Goal: Transaction & Acquisition: Purchase product/service

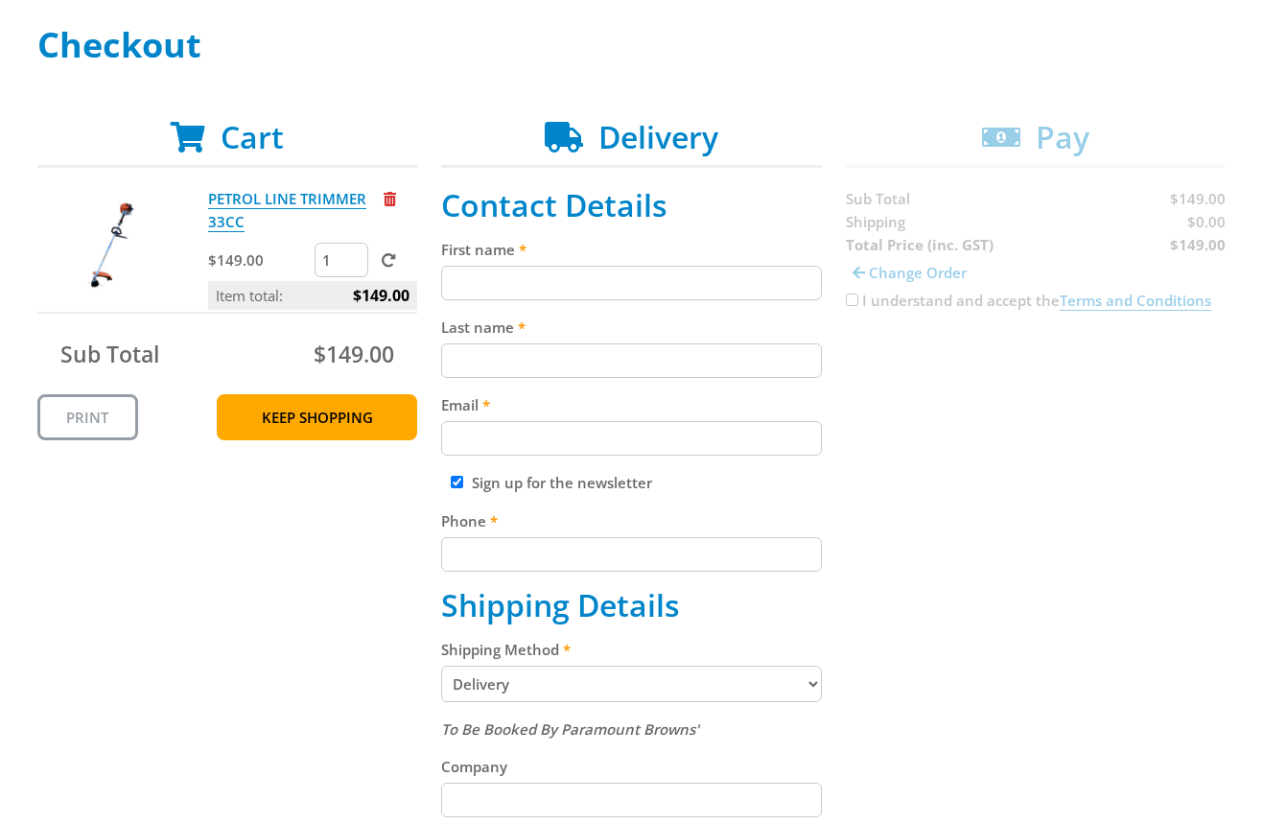
scroll to position [279, 0]
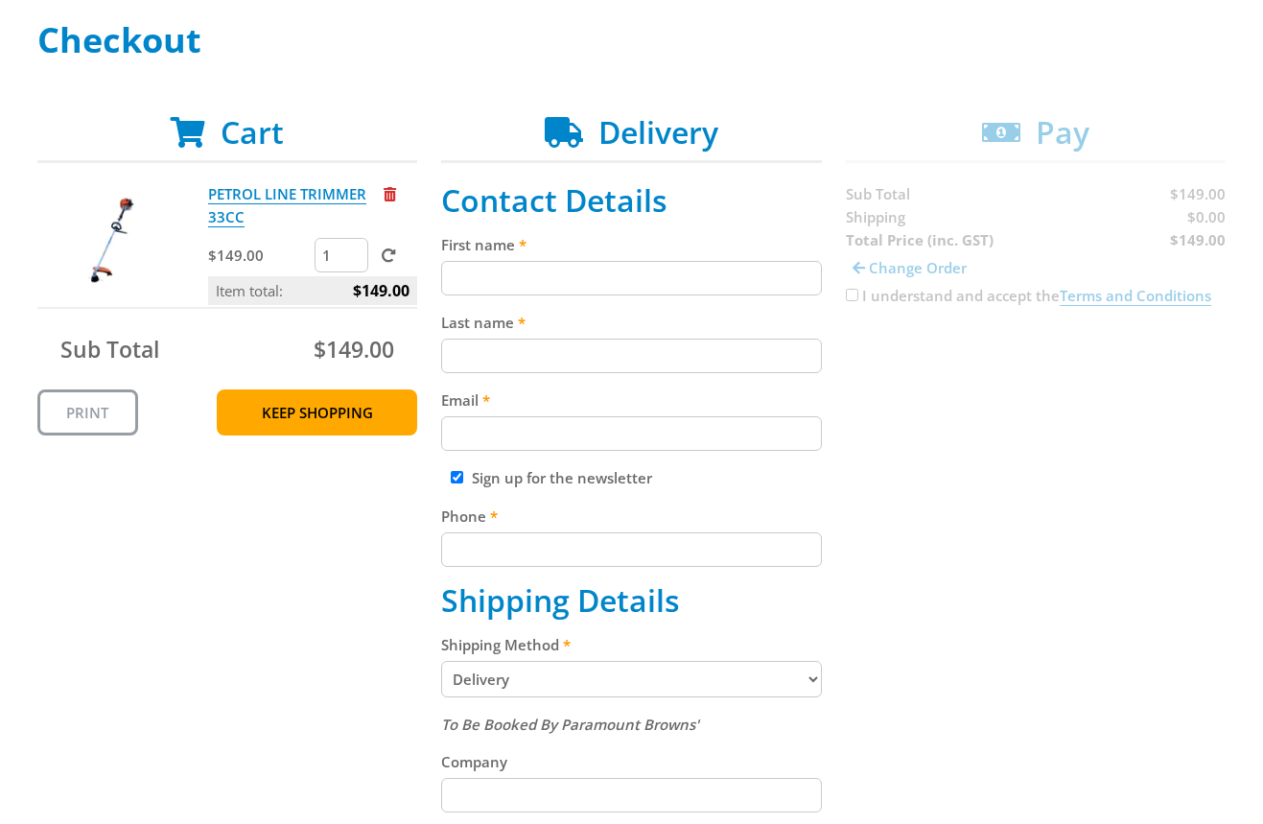
click at [500, 280] on input "First name" at bounding box center [631, 278] width 381 height 35
paste input "[PERSON_NAME]"
type input "[PERSON_NAME]"
click at [466, 350] on input "Last name" at bounding box center [631, 356] width 381 height 35
paste input "[PERSON_NAME]"
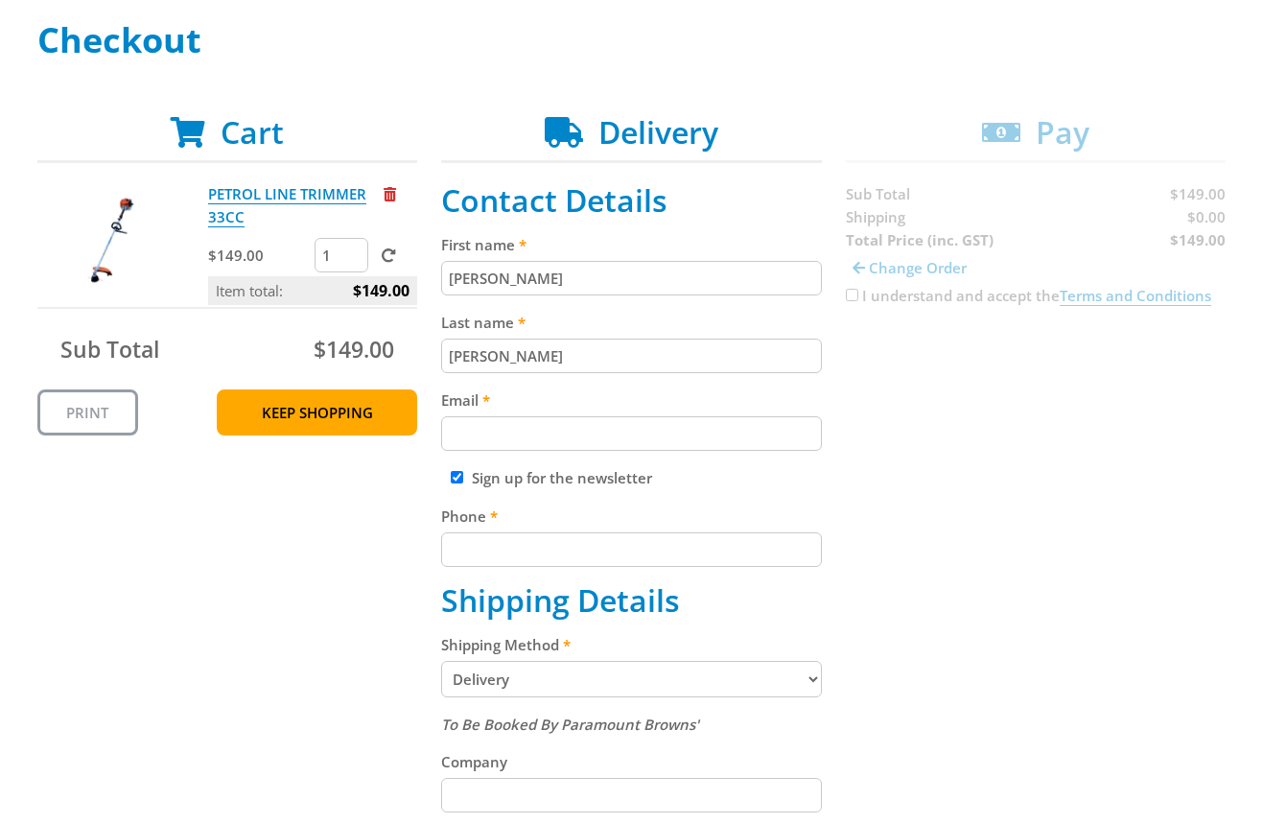
type input "[PERSON_NAME]"
click at [942, 418] on div "Cart PETROL LINE TRIMMER 33CC $149.00 1 Item total: $149.00 Sub Total $149.00 P…" at bounding box center [631, 727] width 1189 height 1227
click at [577, 436] on input "Email" at bounding box center [631, 433] width 381 height 35
paste input "[EMAIL_ADDRESS][DOMAIN_NAME]"
type input "[EMAIL_ADDRESS][DOMAIN_NAME]"
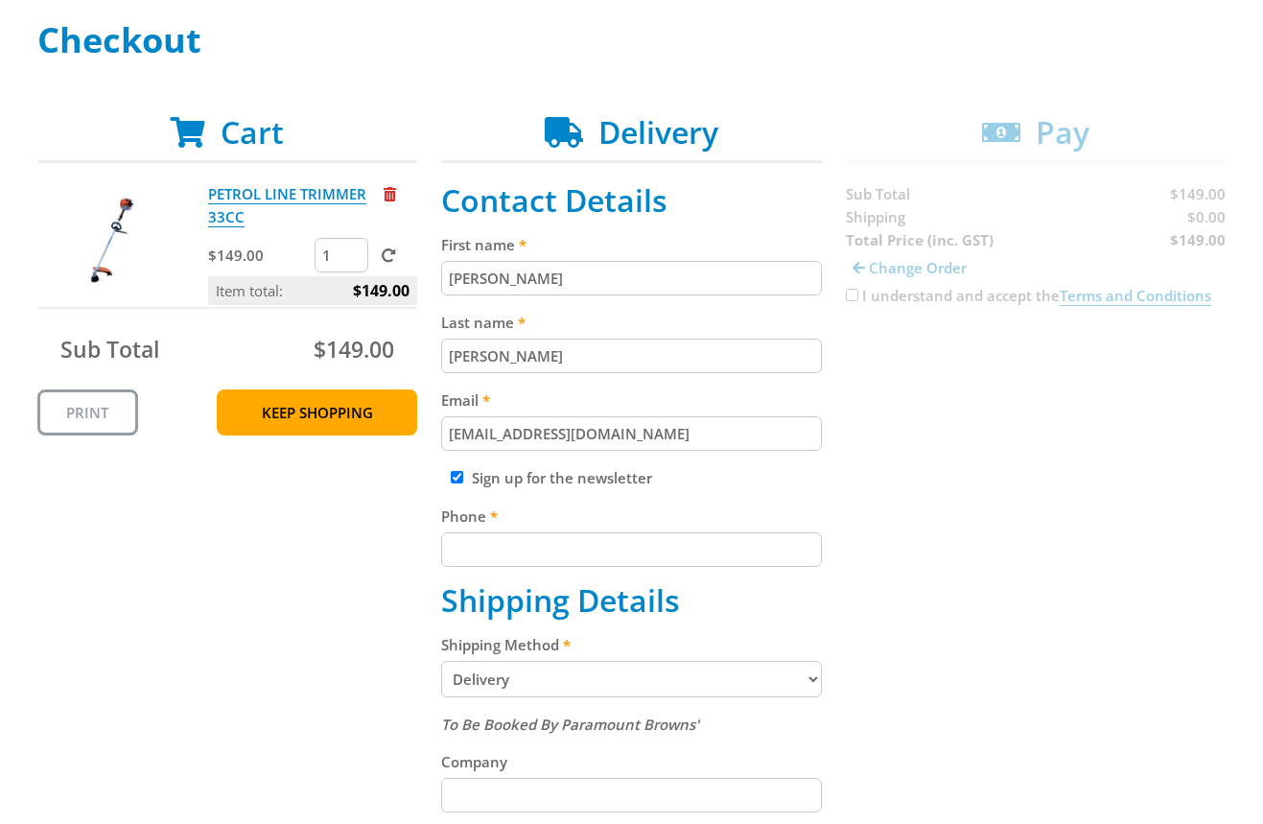
click at [914, 411] on div "Cart PETROL LINE TRIMMER 33CC $149.00 1 Item total: $149.00 Sub Total $149.00 P…" at bounding box center [631, 727] width 1189 height 1227
drag, startPoint x: 683, startPoint y: 514, endPoint x: 678, endPoint y: 526, distance: 12.5
click at [678, 526] on label "Phone" at bounding box center [631, 515] width 381 height 23
click at [678, 532] on input "Phone" at bounding box center [631, 549] width 381 height 35
paste input "[PHONE_NUMBER]"
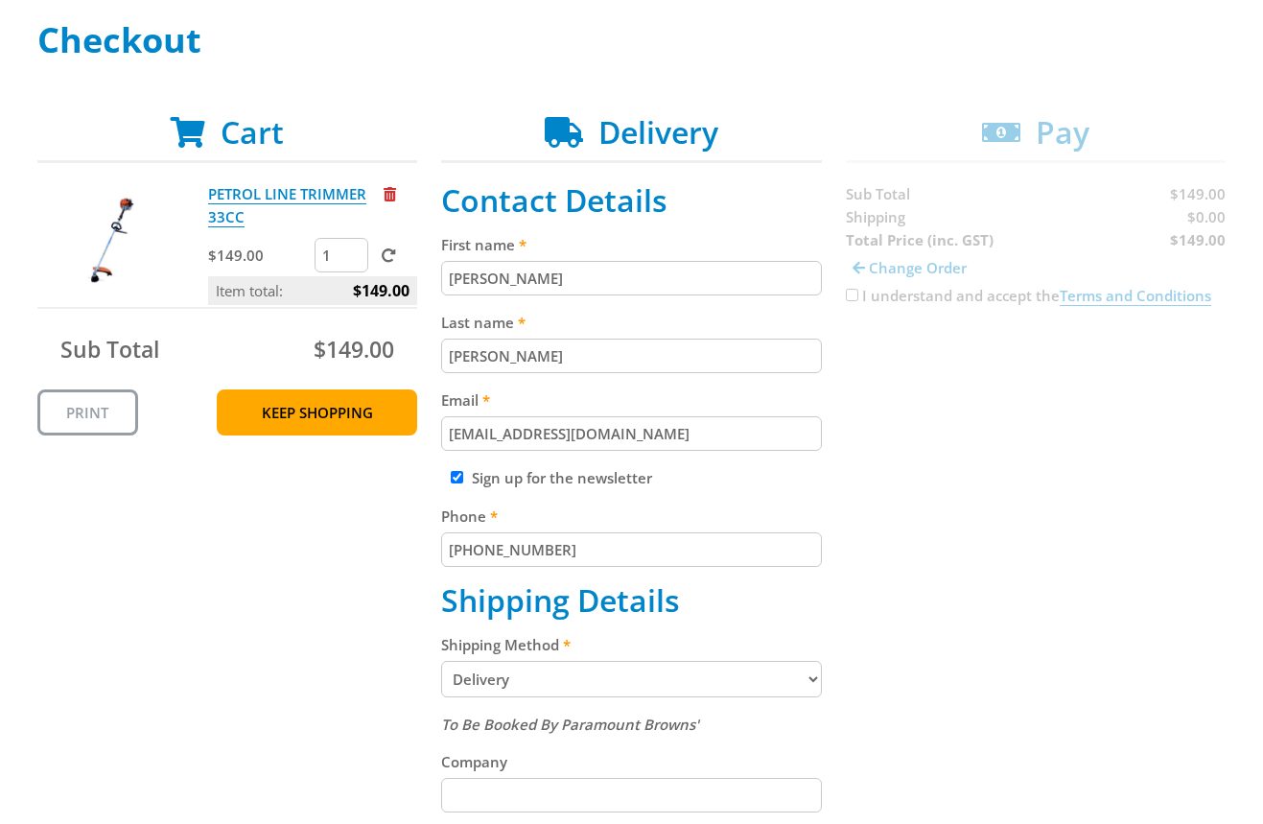
type input "[PHONE_NUMBER]"
click at [974, 503] on div "Cart PETROL LINE TRIMMER 33CC $149.00 1 Item total: $149.00 Sub Total $149.00 P…" at bounding box center [631, 727] width 1189 height 1227
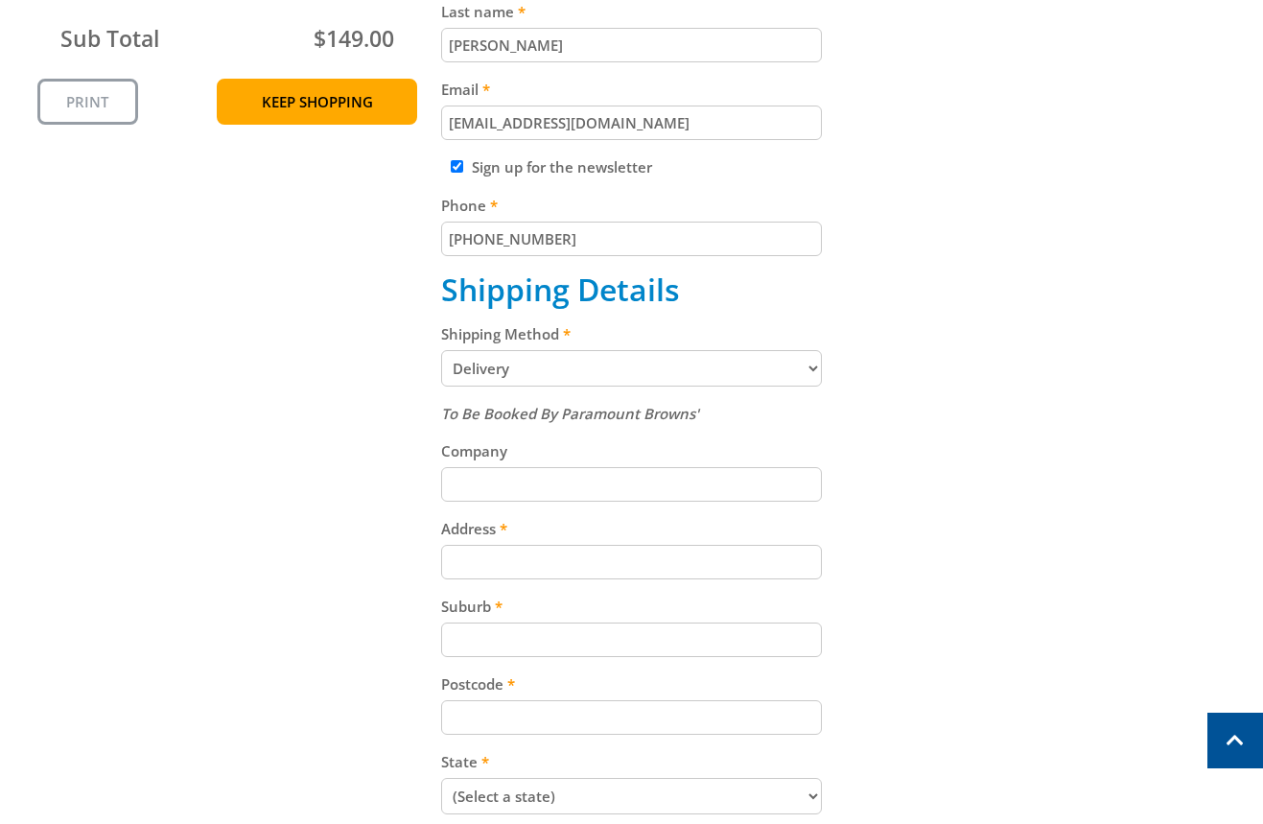
scroll to position [598, 0]
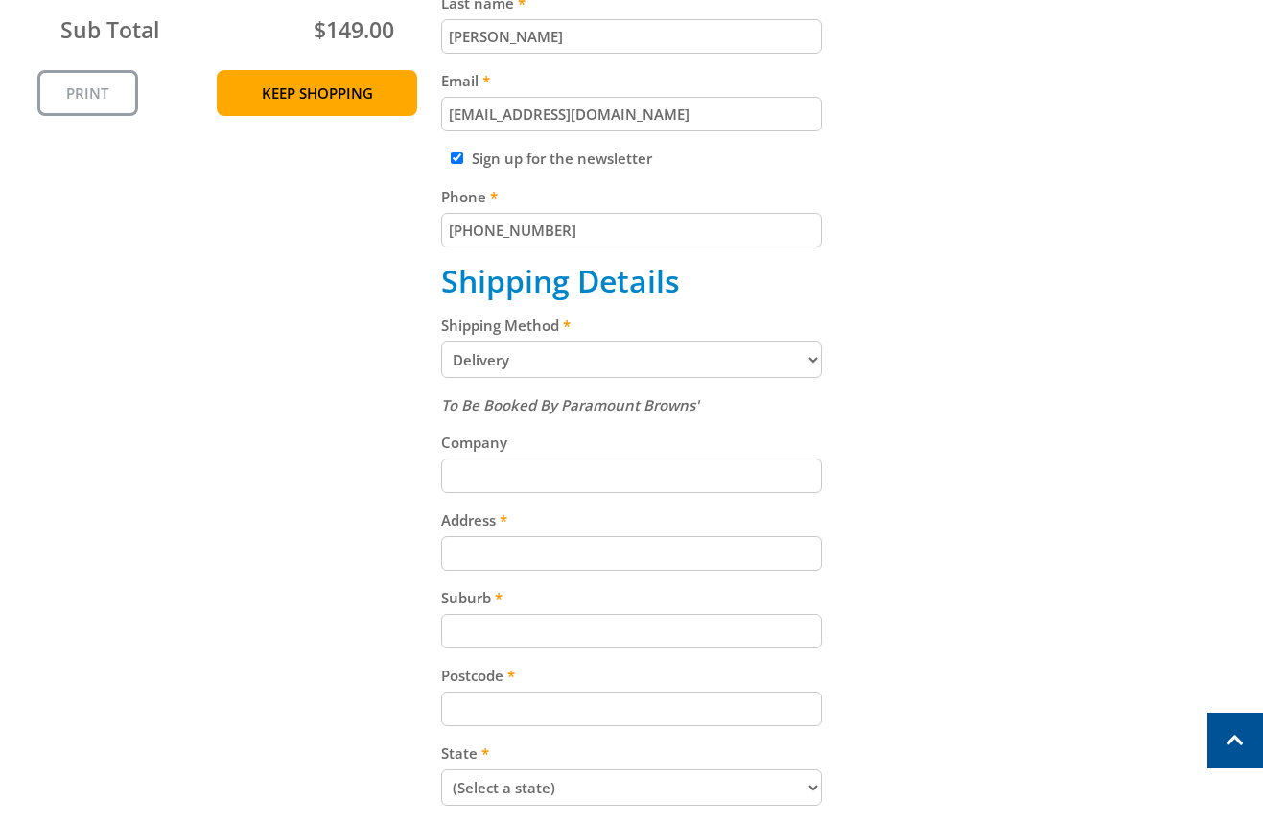
click at [524, 554] on input "Address" at bounding box center [631, 553] width 381 height 35
paste input "[STREET_ADDRESS][PERSON_NAME]"
type input "[STREET_ADDRESS][PERSON_NAME]"
click at [841, 527] on div "Cart PETROL LINE TRIMMER 33CC $149.00 1 Item total: $149.00 Sub Total $149.00 P…" at bounding box center [631, 408] width 1189 height 1227
click at [632, 623] on input "Suburb" at bounding box center [631, 631] width 381 height 35
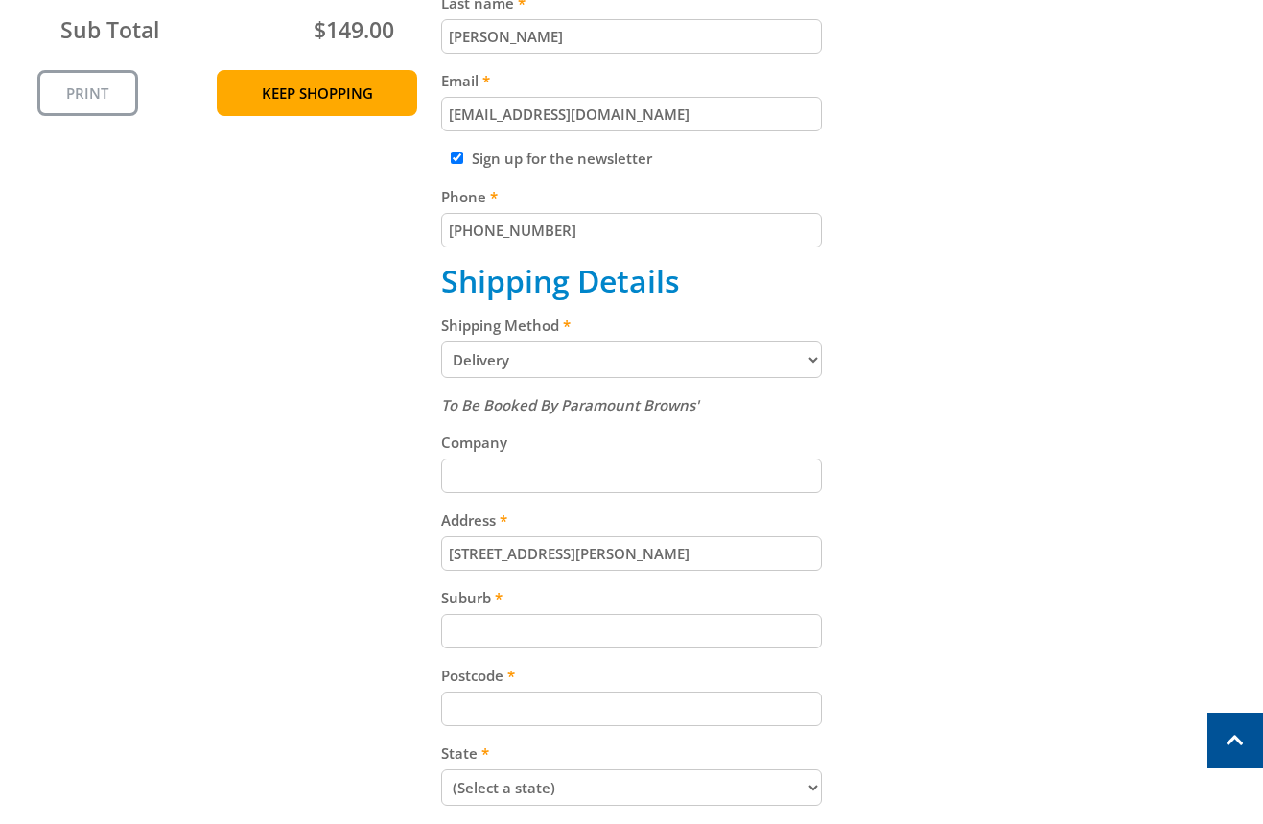
paste input "Totness"
type input "Totness"
click at [986, 586] on div "Cart PETROL LINE TRIMMER 33CC $149.00 1 Item total: $149.00 Sub Total $149.00 P…" at bounding box center [631, 408] width 1189 height 1227
click at [484, 690] on div "Postcode" at bounding box center [631, 695] width 381 height 62
click at [487, 700] on input "Postcode" at bounding box center [631, 708] width 381 height 35
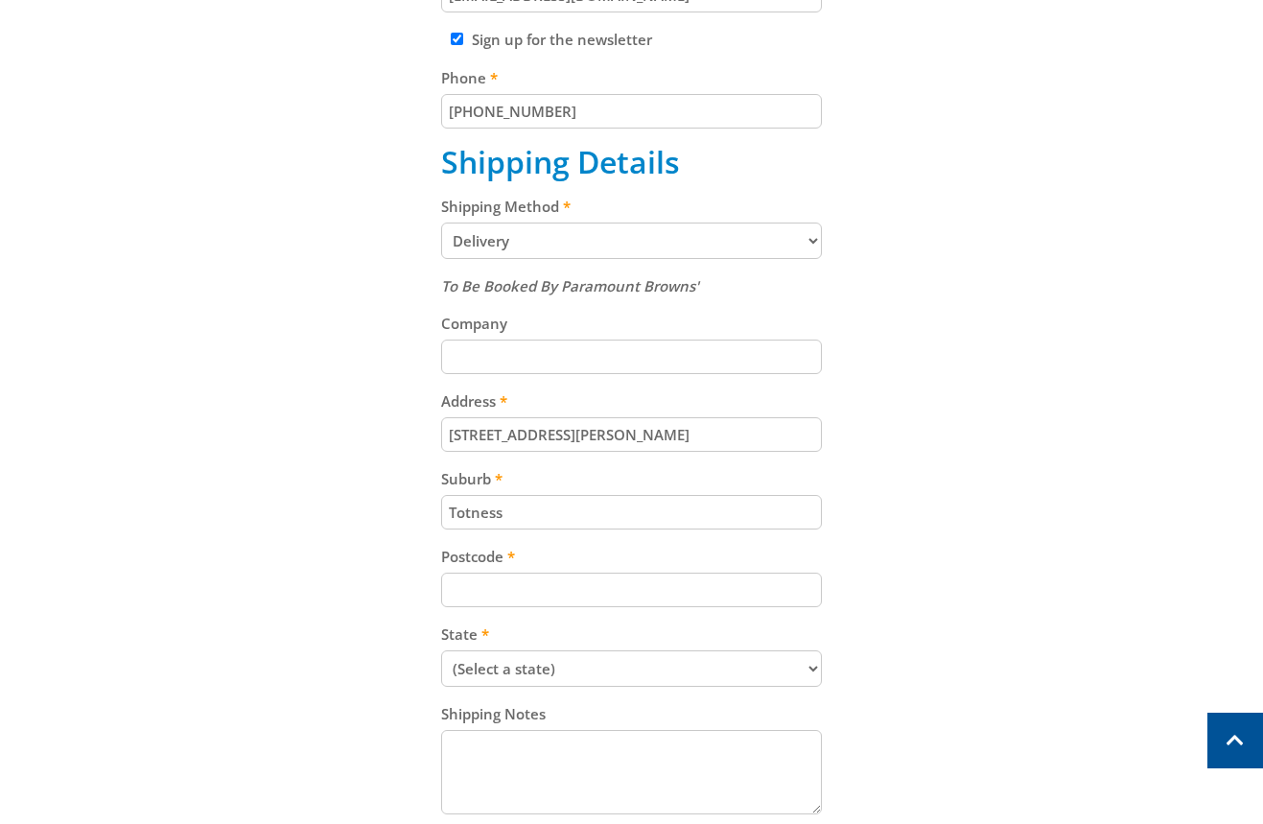
scroll to position [736, 0]
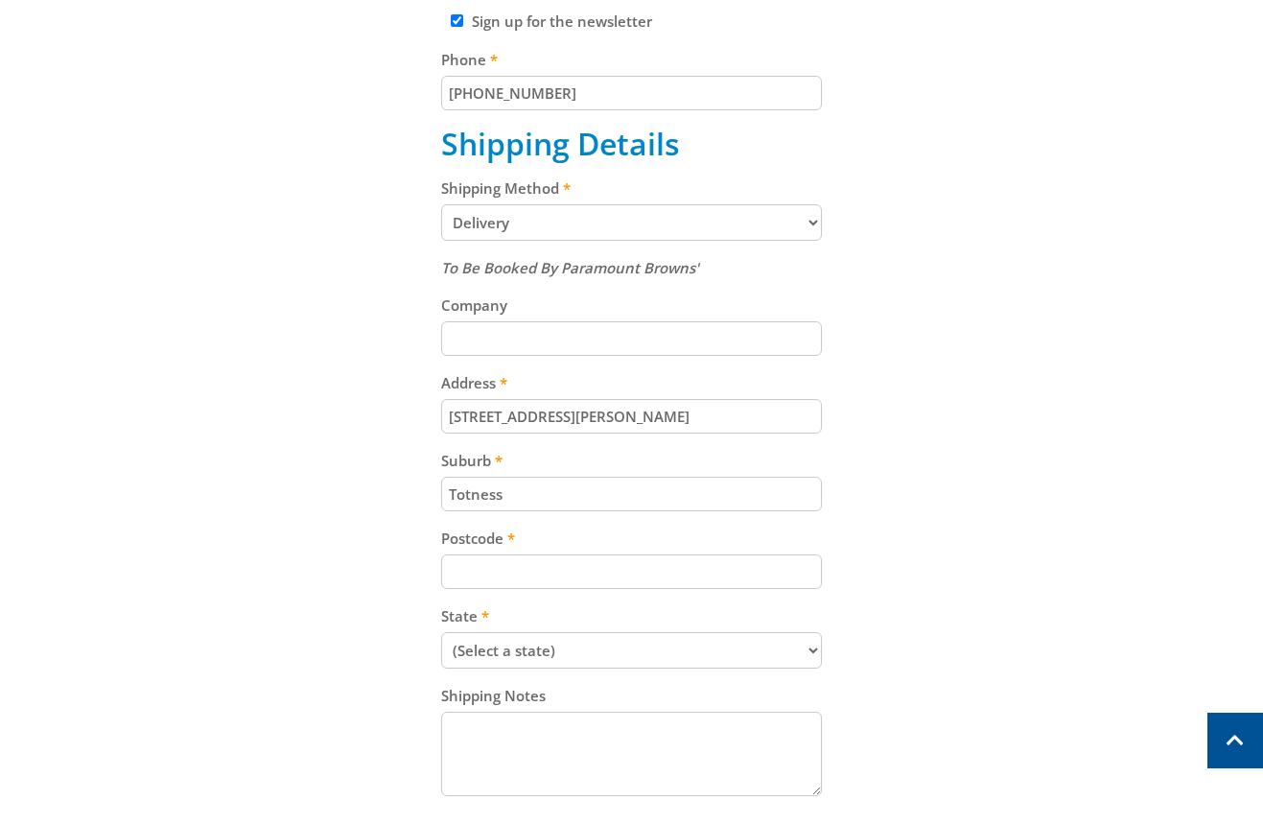
click at [609, 558] on input "Postcode" at bounding box center [631, 571] width 381 height 35
paste input "5250"
type input "5250"
click at [521, 651] on select "(Select a state) South Australia Victoria New South Wales Queensland Western Au…" at bounding box center [631, 650] width 381 height 36
click at [536, 651] on select "(Select a state) South Australia Victoria New South Wales Queensland Western Au…" at bounding box center [631, 650] width 381 height 36
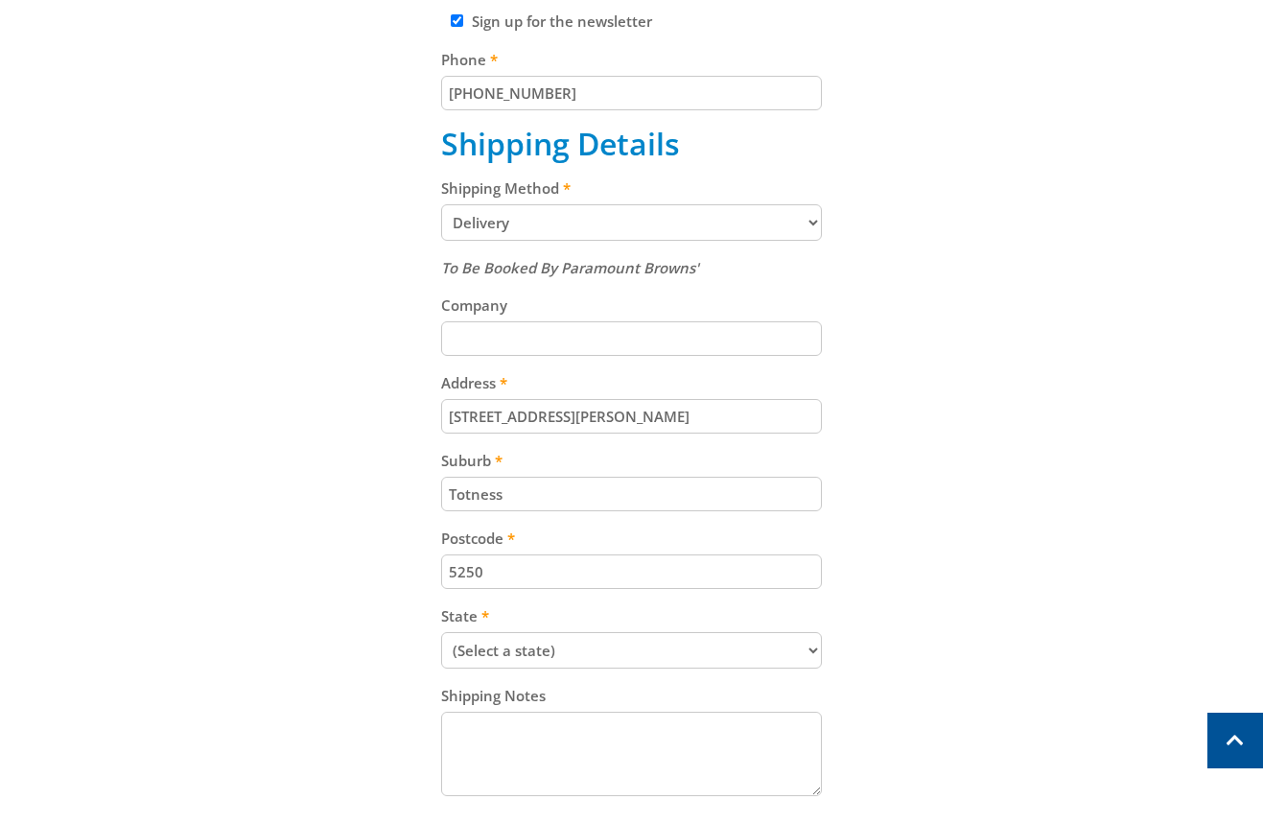
select select "SA"
click at [441, 632] on select "(Select a state) South Australia Victoria New South Wales Queensland Western Au…" at bounding box center [631, 650] width 381 height 36
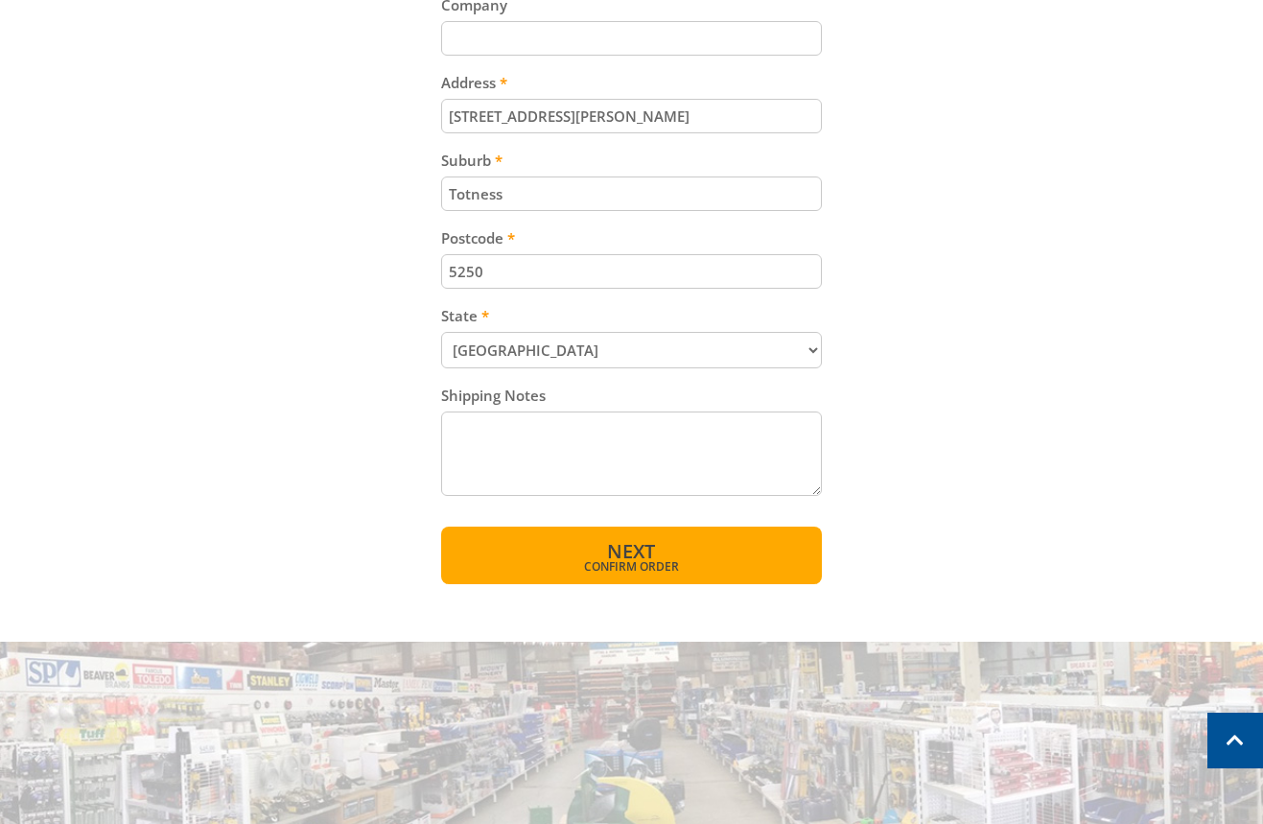
click at [642, 550] on span "Next" at bounding box center [631, 551] width 48 height 26
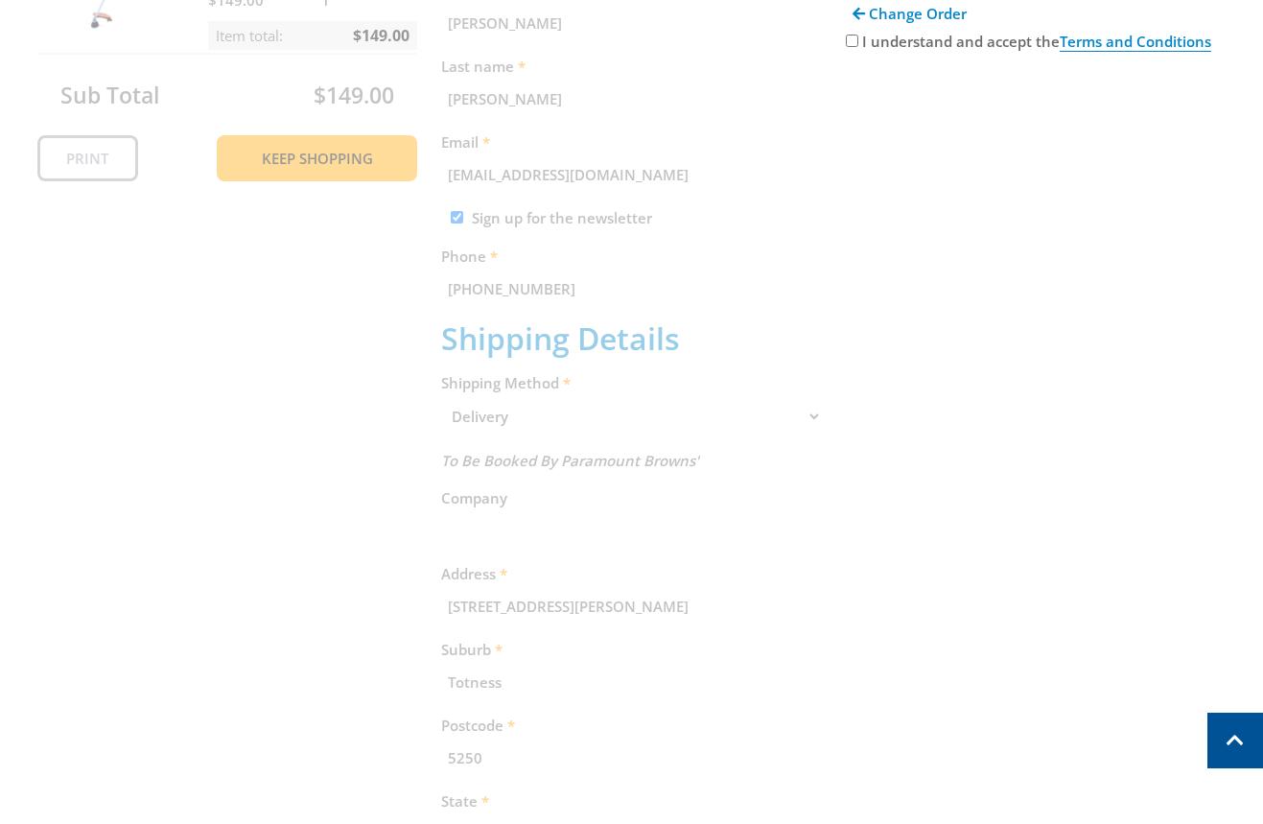
scroll to position [205, 0]
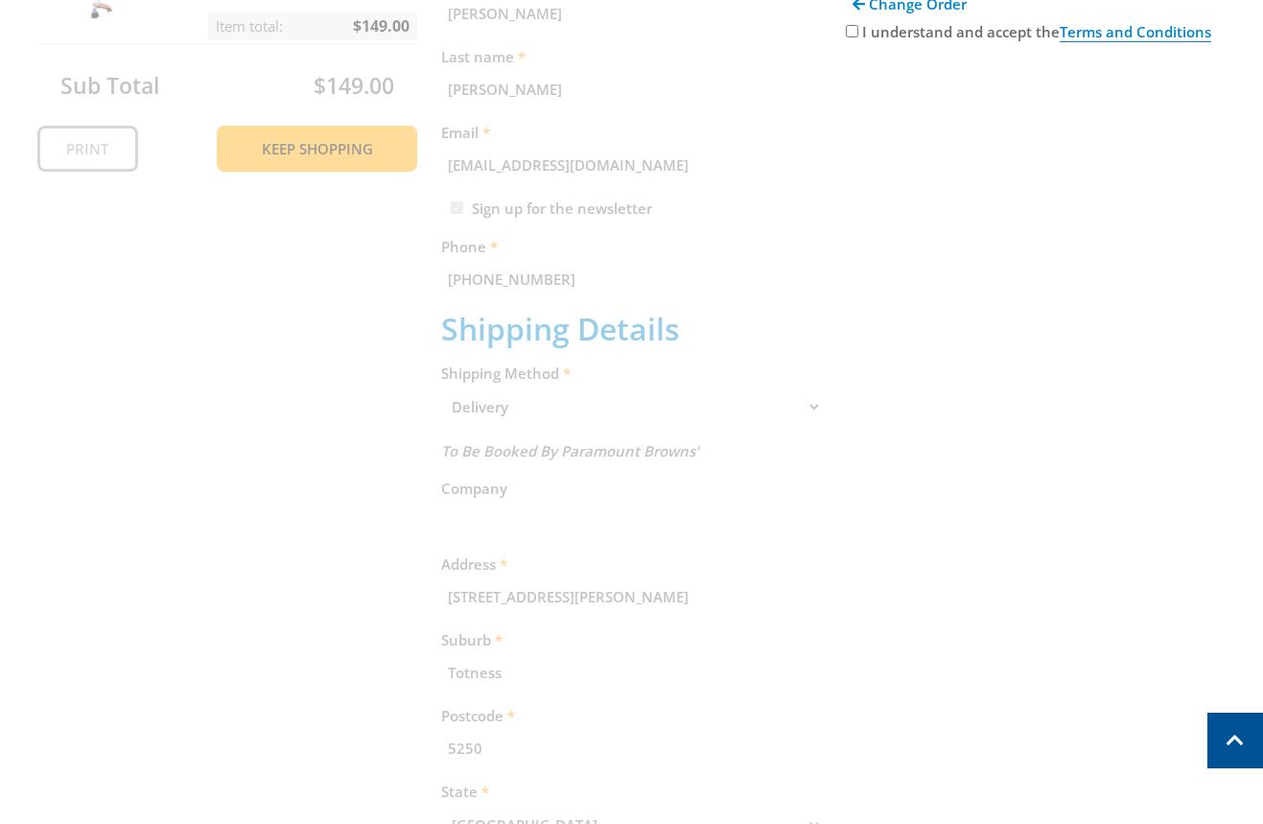
scroll to position [547, 0]
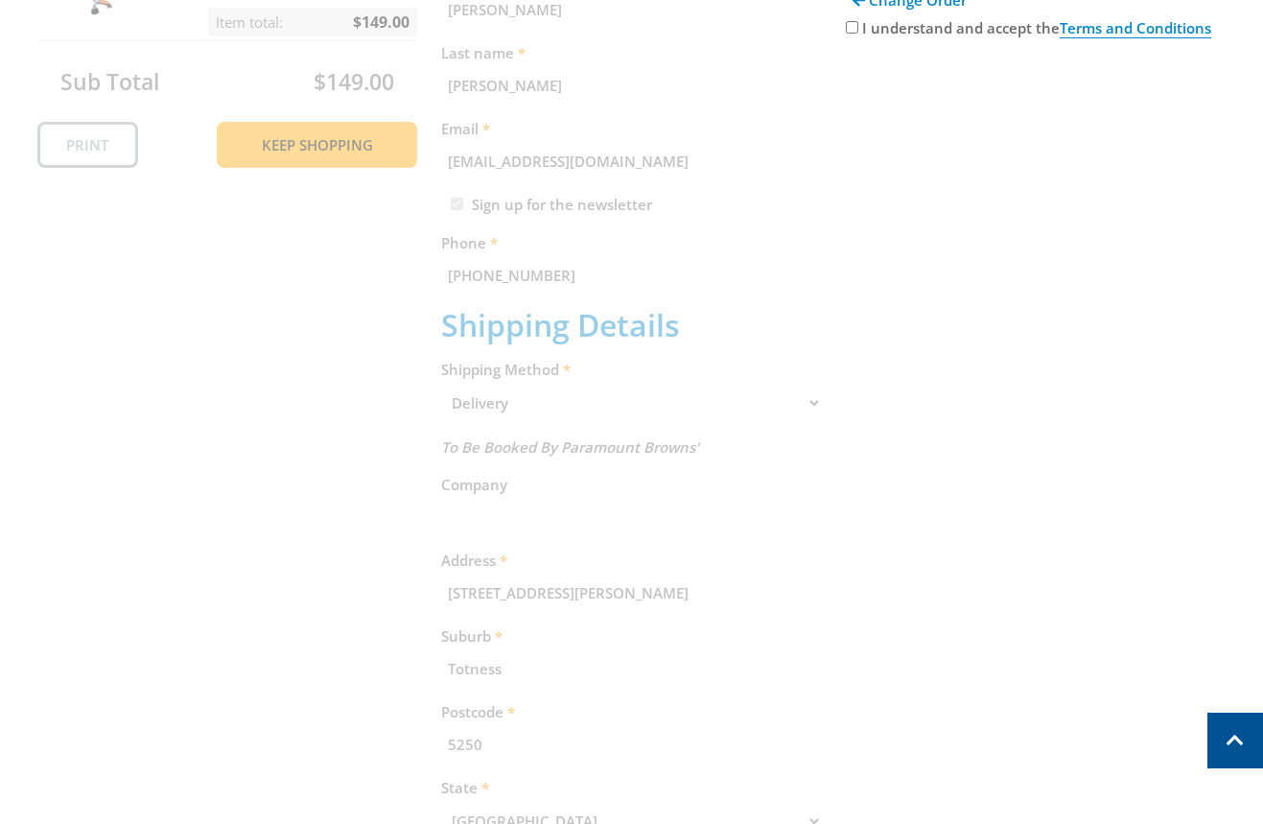
drag, startPoint x: 764, startPoint y: 412, endPoint x: 781, endPoint y: 401, distance: 20.0
click at [777, 403] on div "Cart PETROL LINE TRIMMER 33CC $149.00 1 Item total: $149.00 Sub Total $149.00 P…" at bounding box center [631, 450] width 1189 height 1206
click at [793, 392] on div "Cart PETROL LINE TRIMMER 33CC $149.00 1 Item total: $149.00 Sub Total $149.00 P…" at bounding box center [631, 450] width 1189 height 1206
click at [797, 392] on div "Cart PETROL LINE TRIMMER 33CC $149.00 1 Item total: $149.00 Sub Total $149.00 P…" at bounding box center [631, 450] width 1189 height 1206
click at [799, 391] on div "Cart PETROL LINE TRIMMER 33CC $149.00 1 Item total: $149.00 Sub Total $149.00 P…" at bounding box center [631, 450] width 1189 height 1206
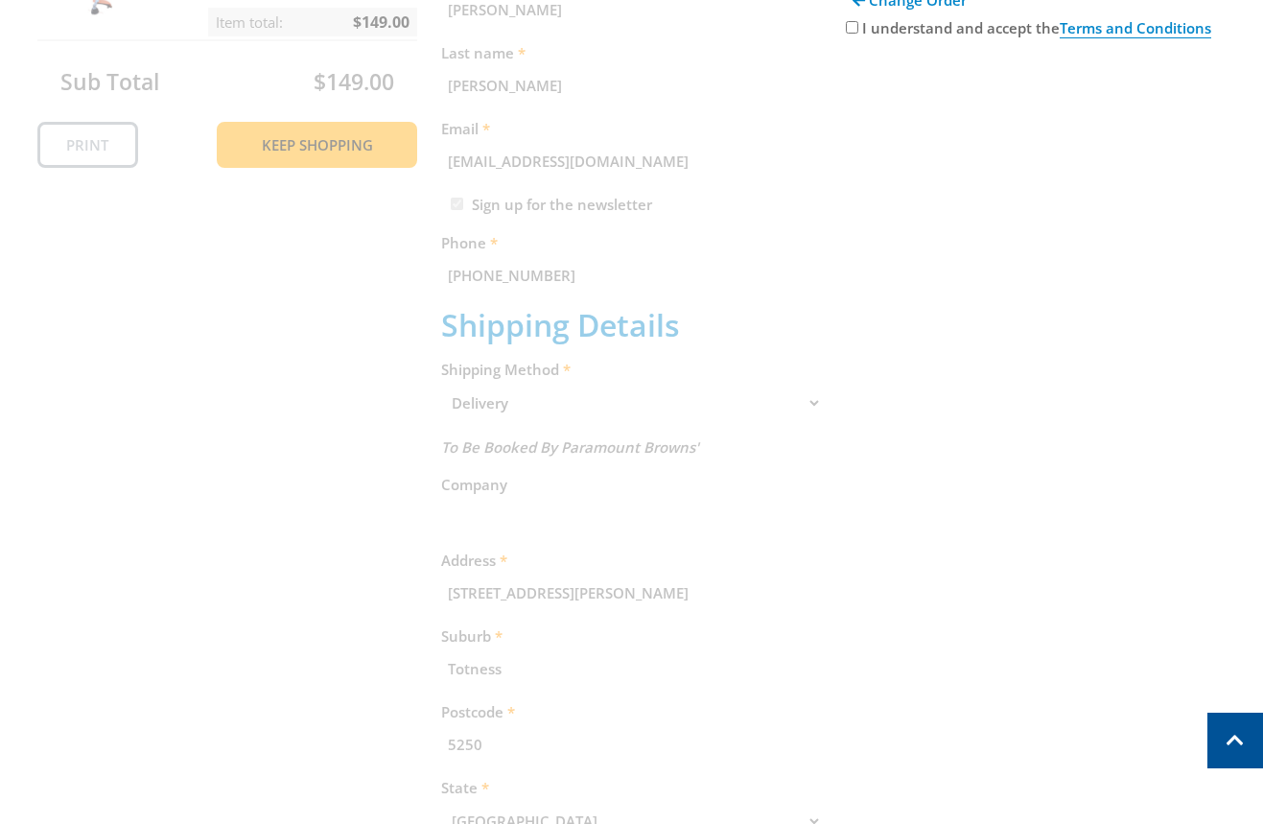
click at [1104, 255] on div "Cart PETROL LINE TRIMMER 33CC $149.00 1 Item total: $149.00 Sub Total $149.00 P…" at bounding box center [631, 450] width 1189 height 1206
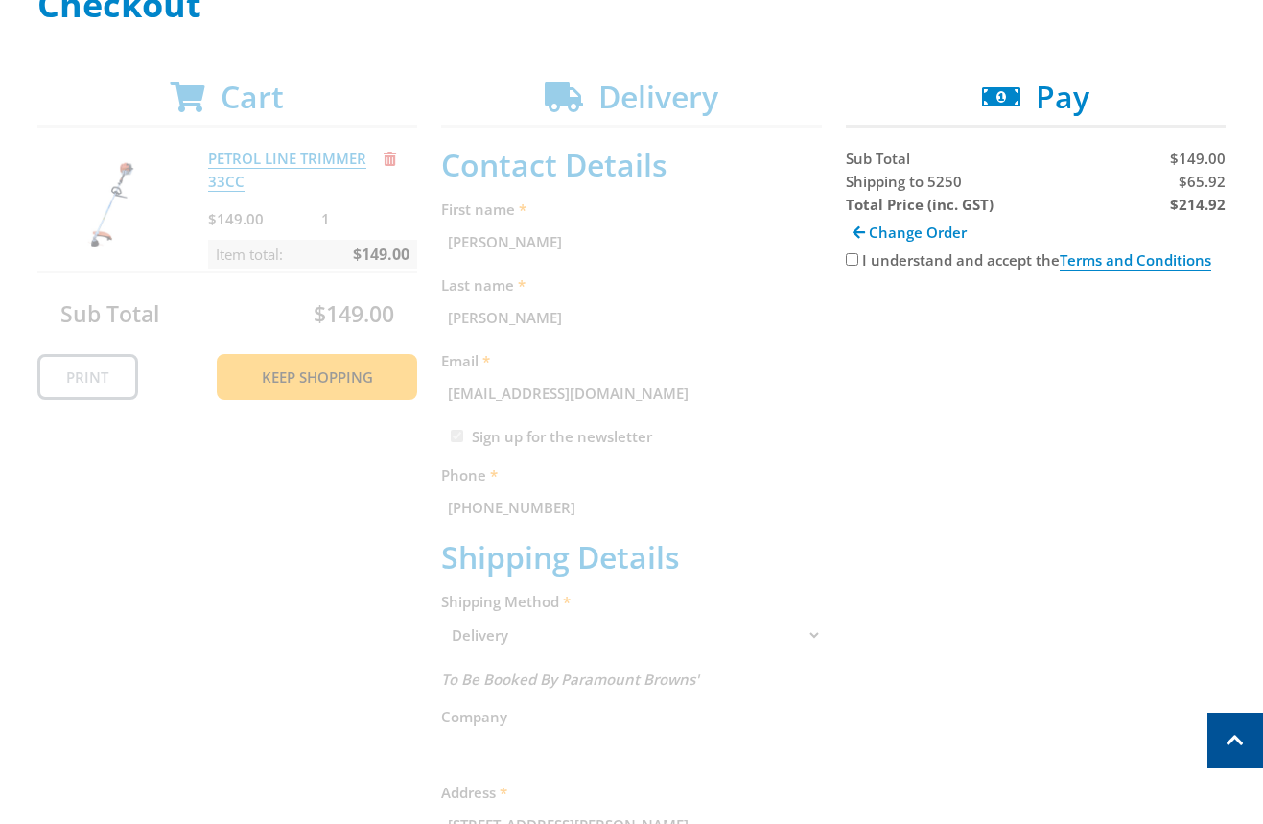
scroll to position [274, 0]
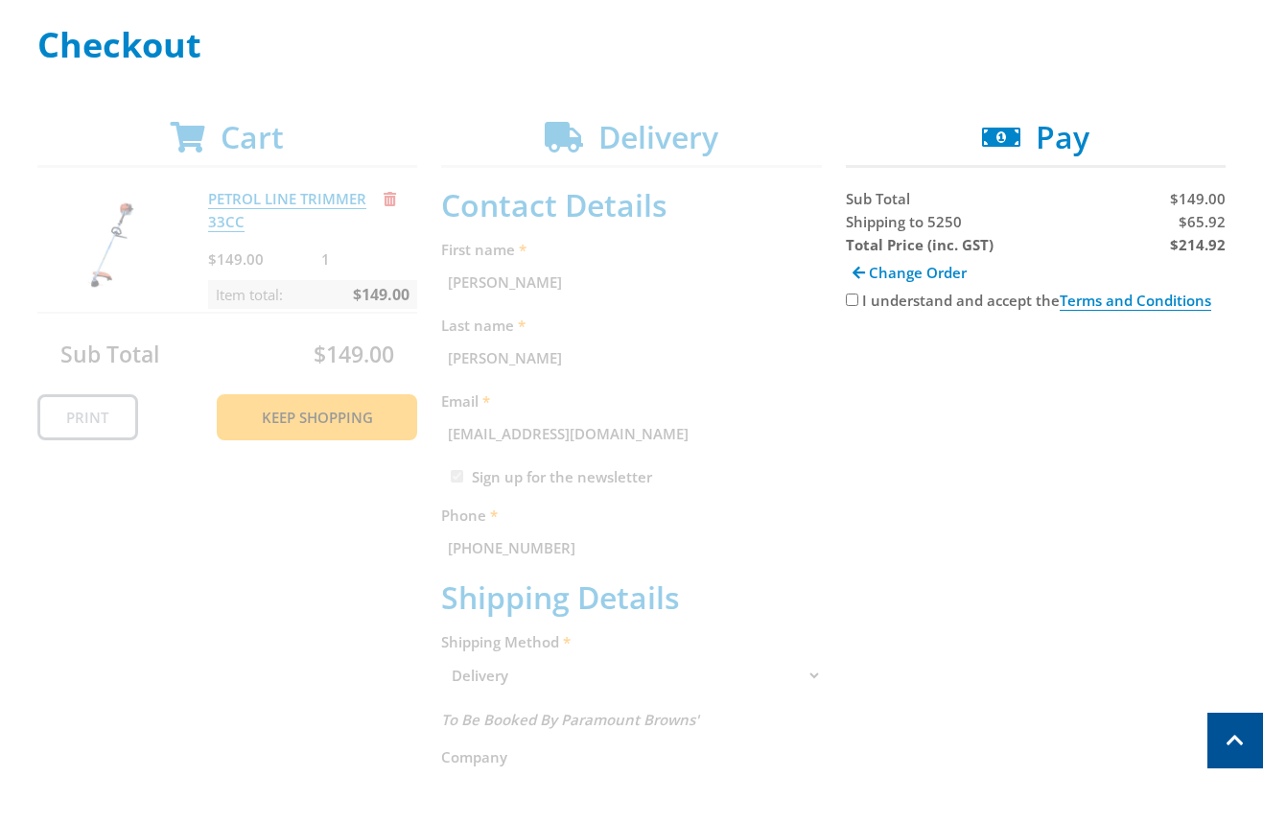
click at [855, 386] on div "Cart PETROL LINE TRIMMER 33CC $149.00 1 Item total: $149.00 Sub Total $149.00 P…" at bounding box center [631, 722] width 1189 height 1206
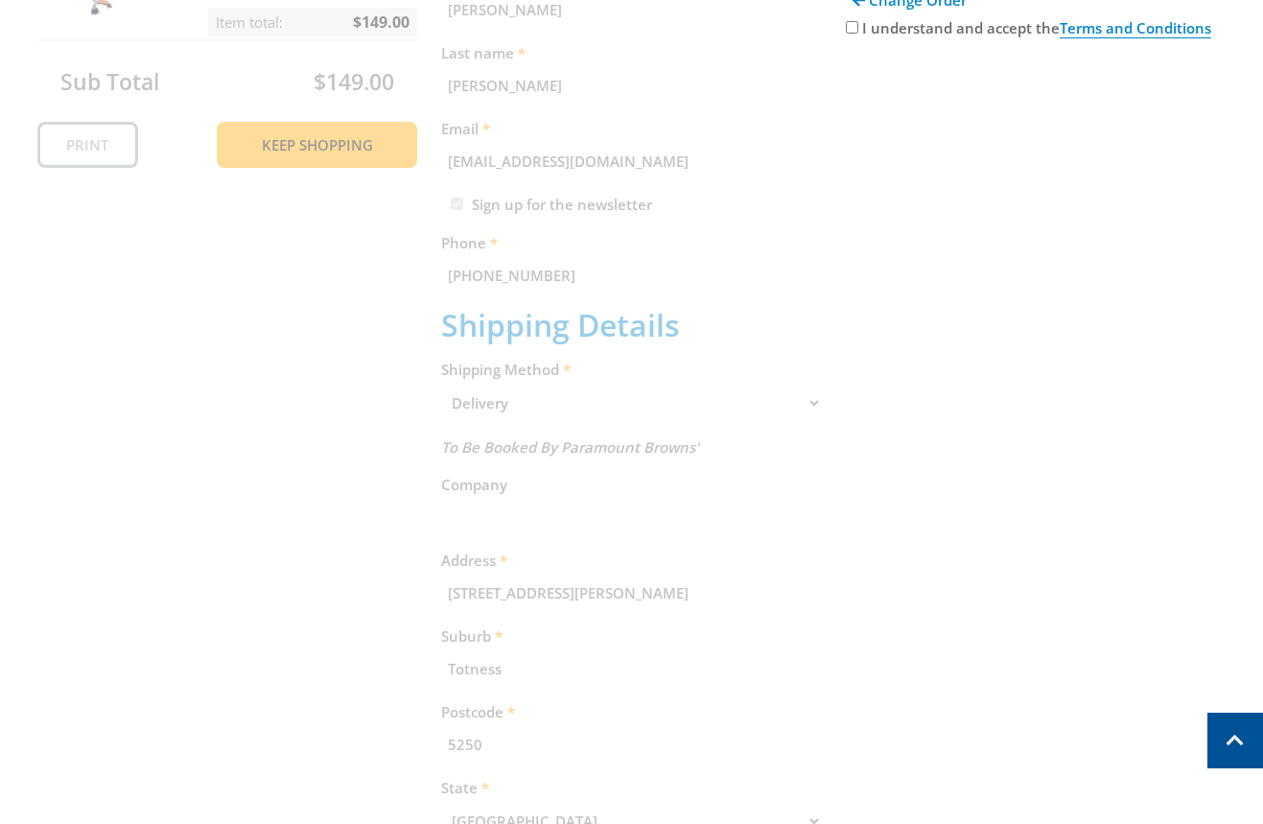
click at [551, 407] on div "Cart PETROL LINE TRIMMER 33CC $149.00 1 Item total: $149.00 Sub Total $149.00 P…" at bounding box center [631, 450] width 1189 height 1206
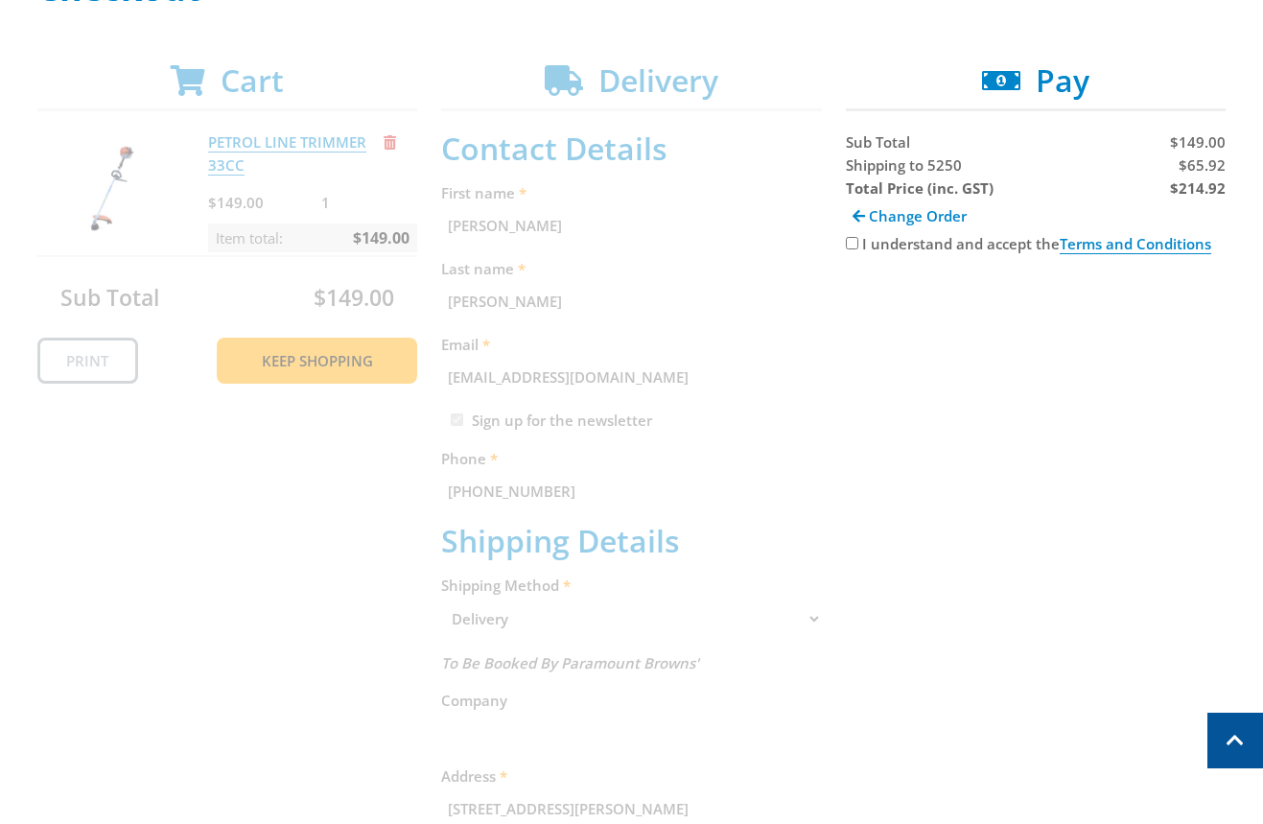
scroll to position [31, 0]
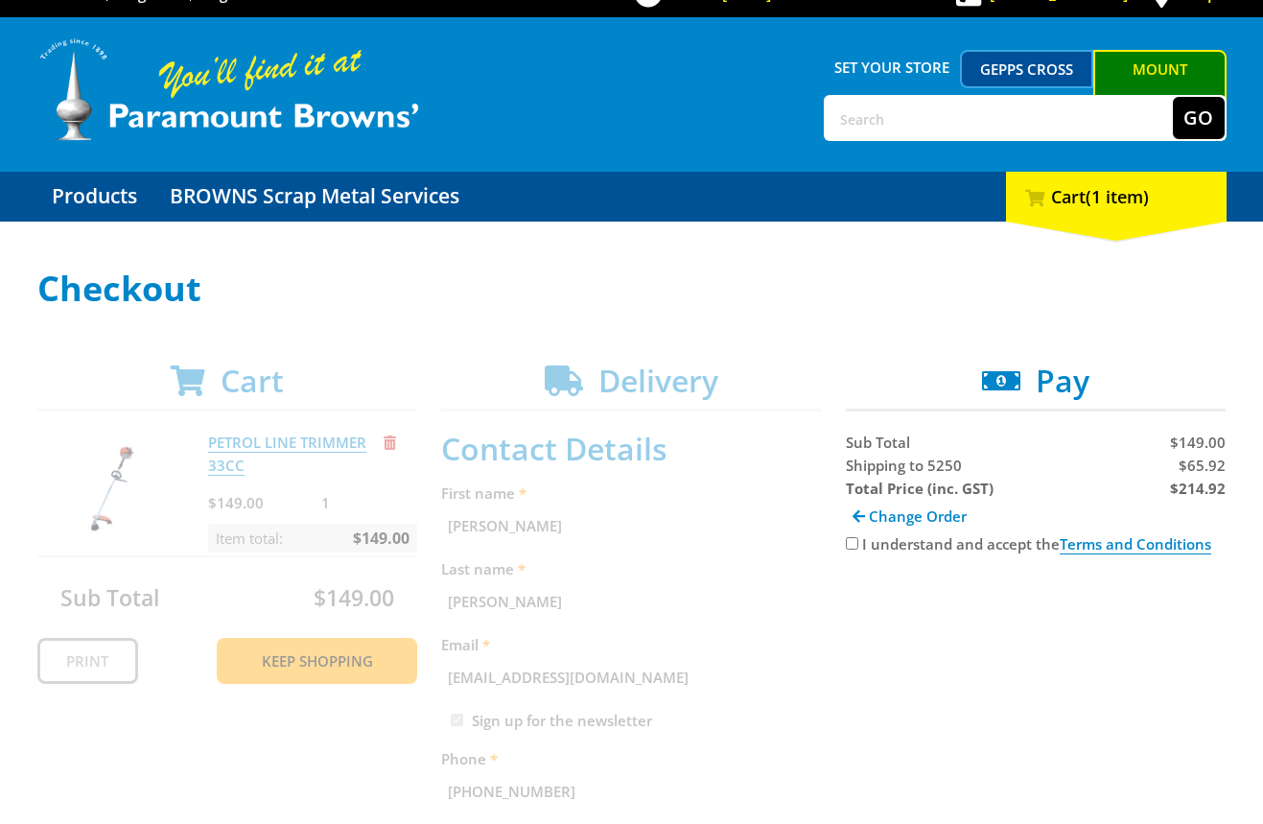
click at [1211, 465] on span "$65.92" at bounding box center [1202, 465] width 47 height 19
copy span "65.92"
click at [1211, 465] on span "$65.92" at bounding box center [1202, 465] width 47 height 19
click at [1187, 492] on strong "$214.92" at bounding box center [1198, 488] width 56 height 19
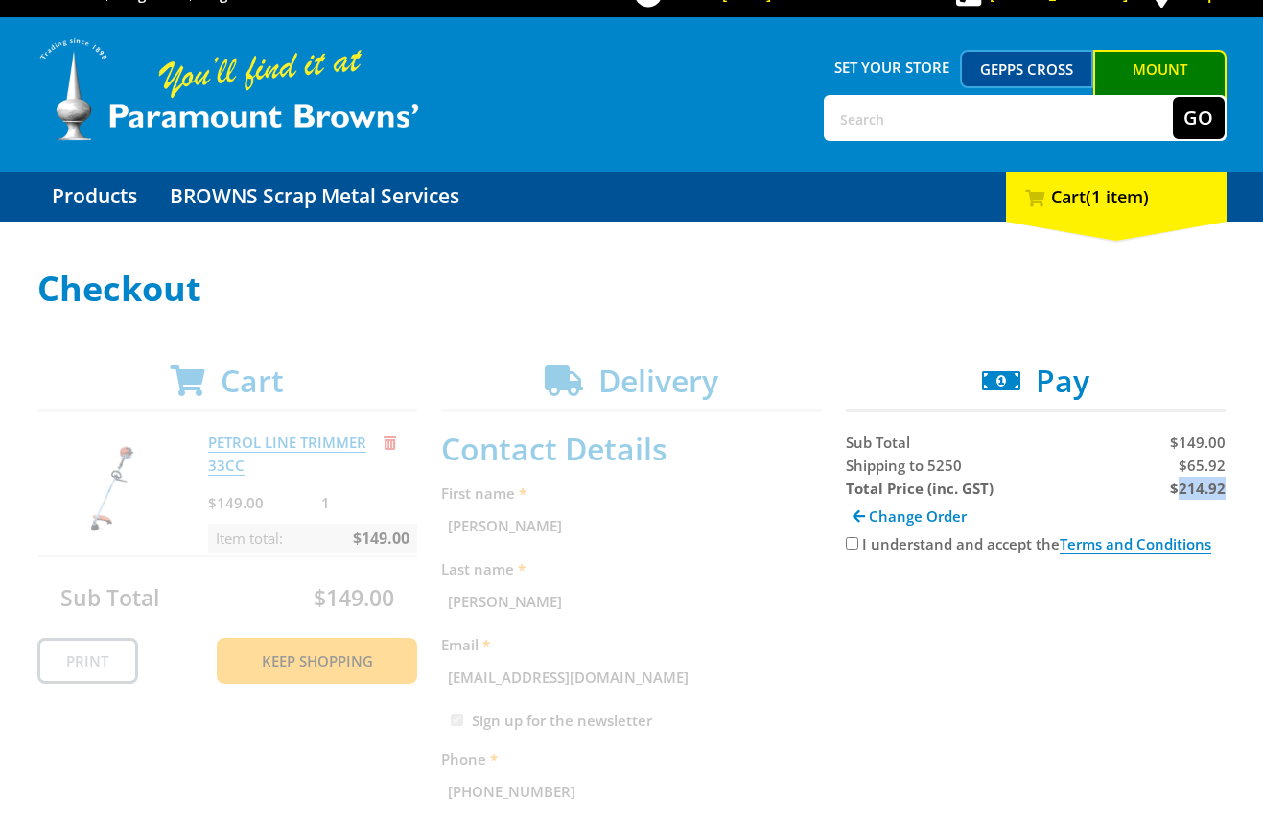
copy strong "214.92"
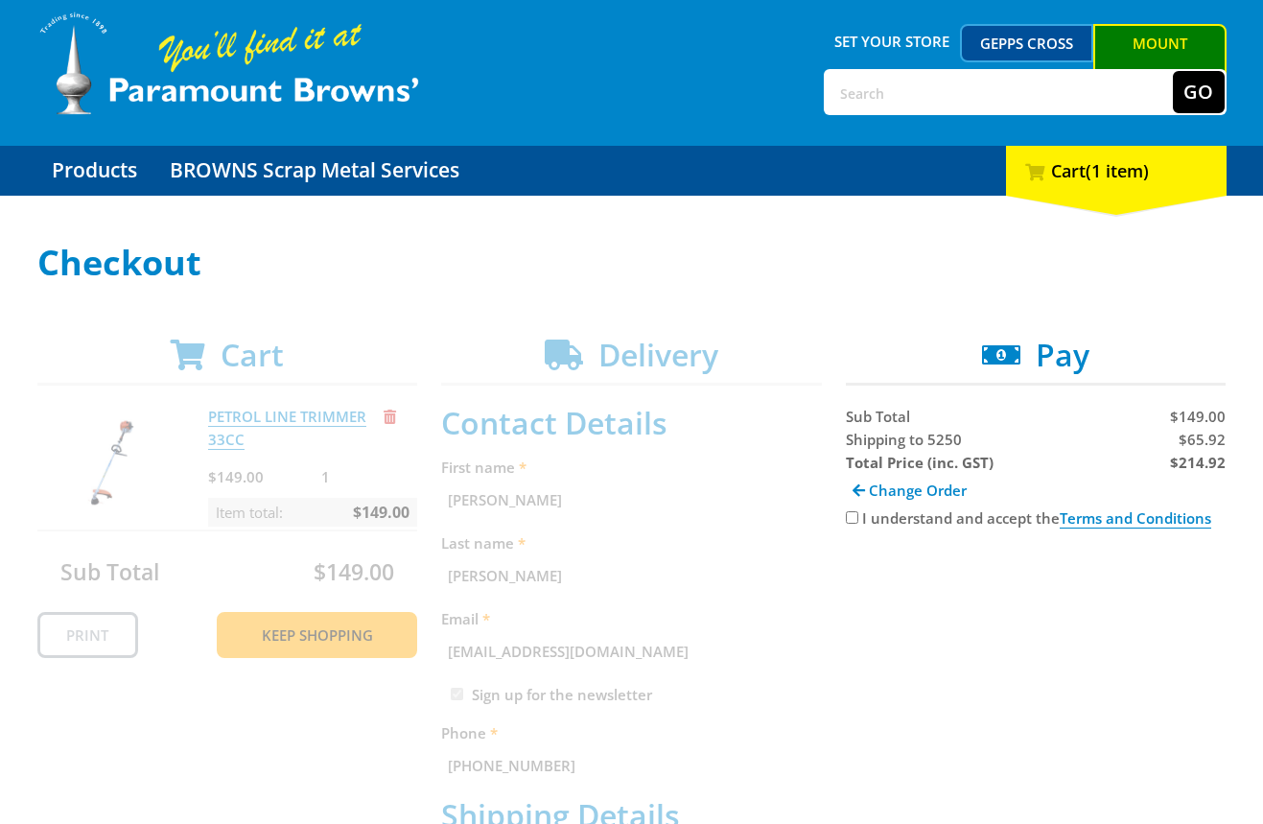
scroll to position [59, 0]
